Goal: Find specific page/section: Find specific page/section

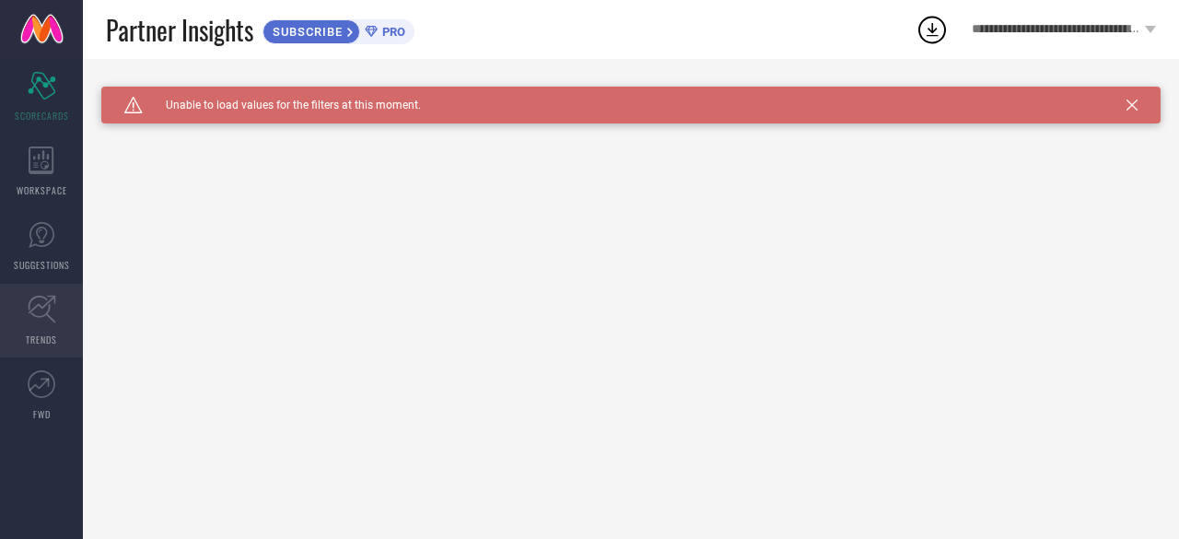
click at [52, 301] on icon at bounding box center [42, 309] width 29 height 29
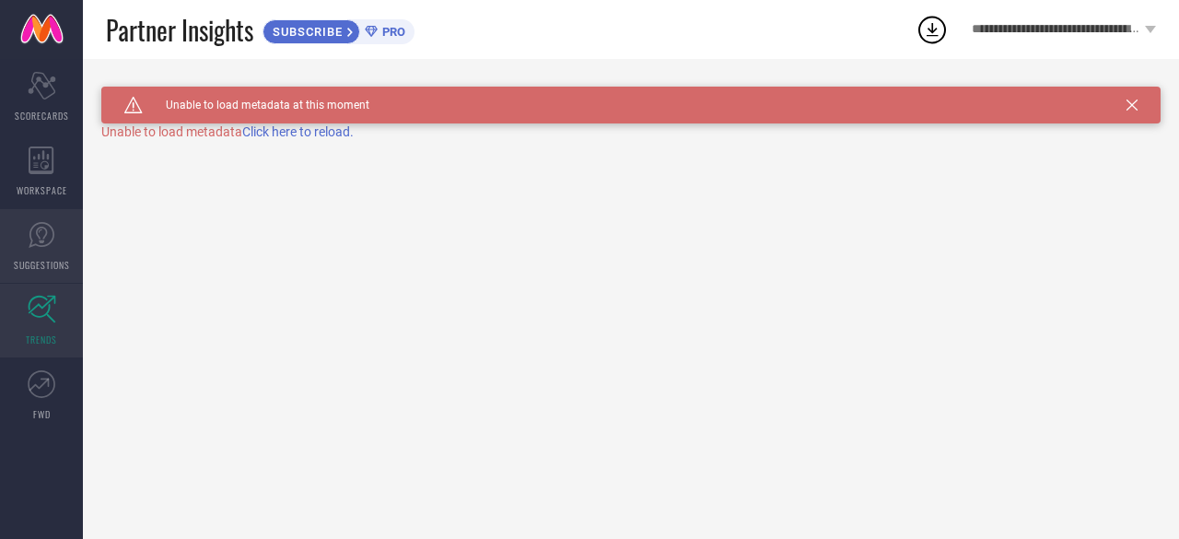
click at [48, 259] on span "SUGGESTIONS" at bounding box center [42, 265] width 56 height 14
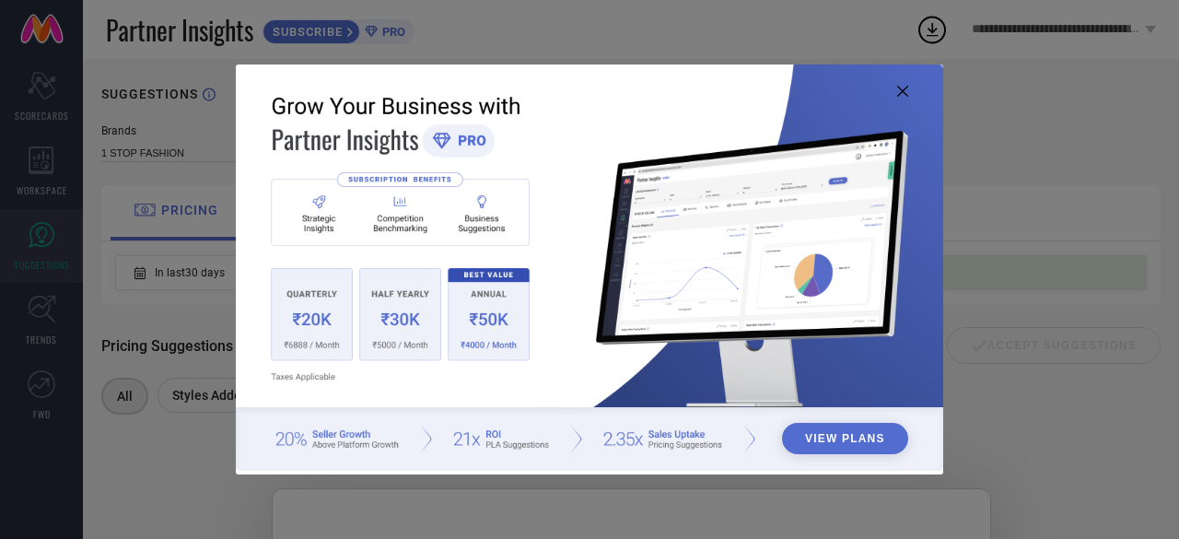
click at [901, 91] on icon at bounding box center [903, 91] width 11 height 11
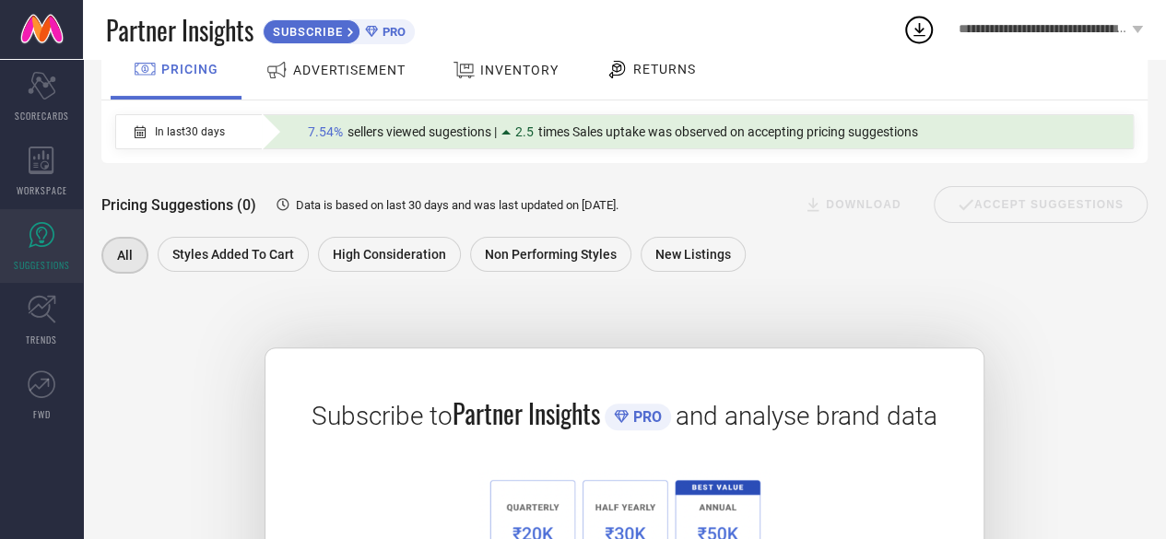
scroll to position [140, 0]
click at [321, 76] on span "ADVERTISEMENT" at bounding box center [349, 71] width 112 height 15
